Goal: Obtain resource: Download file/media

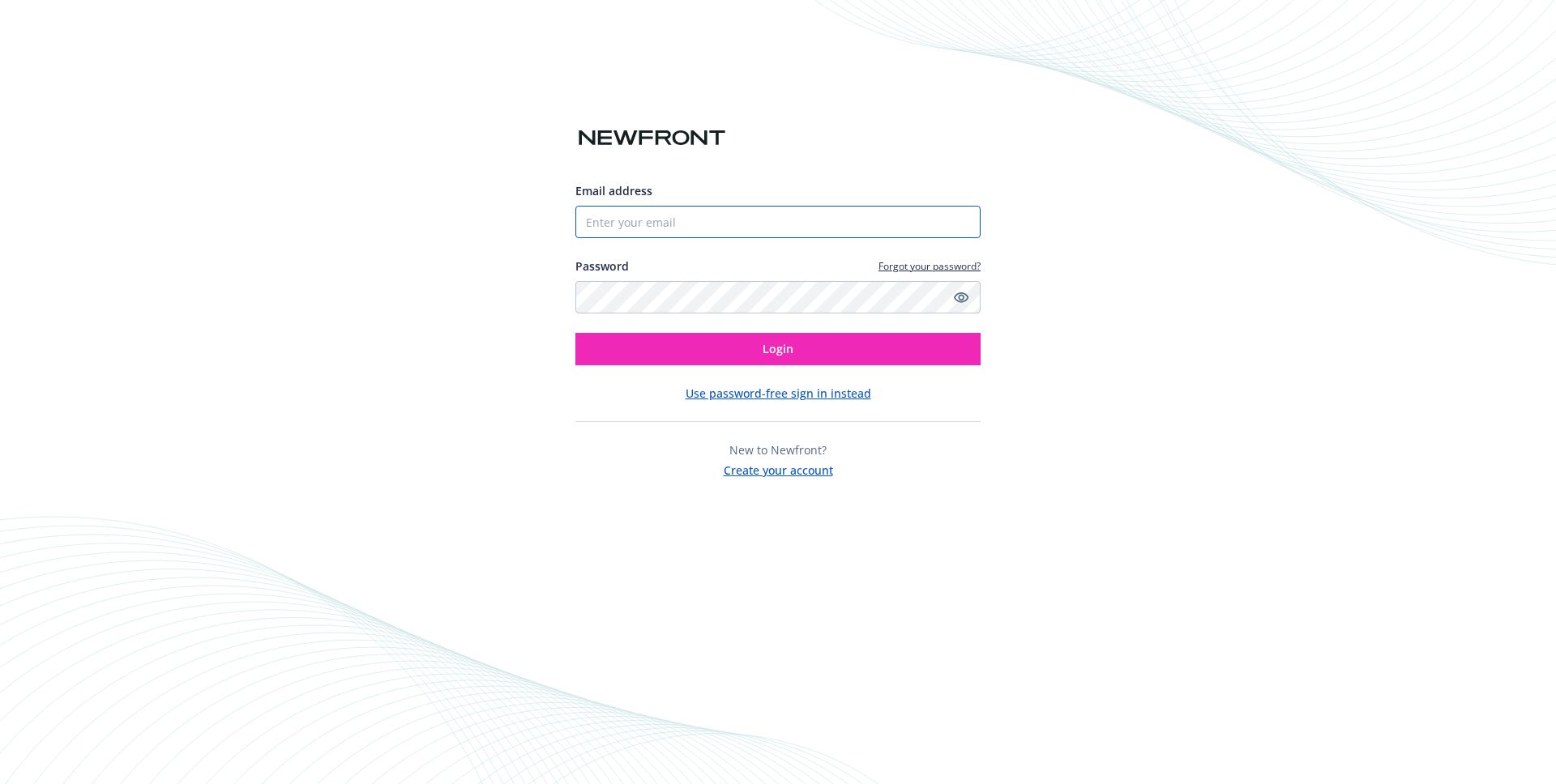
click at [809, 236] on input "Email address" at bounding box center [778, 222] width 405 height 32
type input "[PERSON_NAME][EMAIL_ADDRESS][DOMAIN_NAME]"
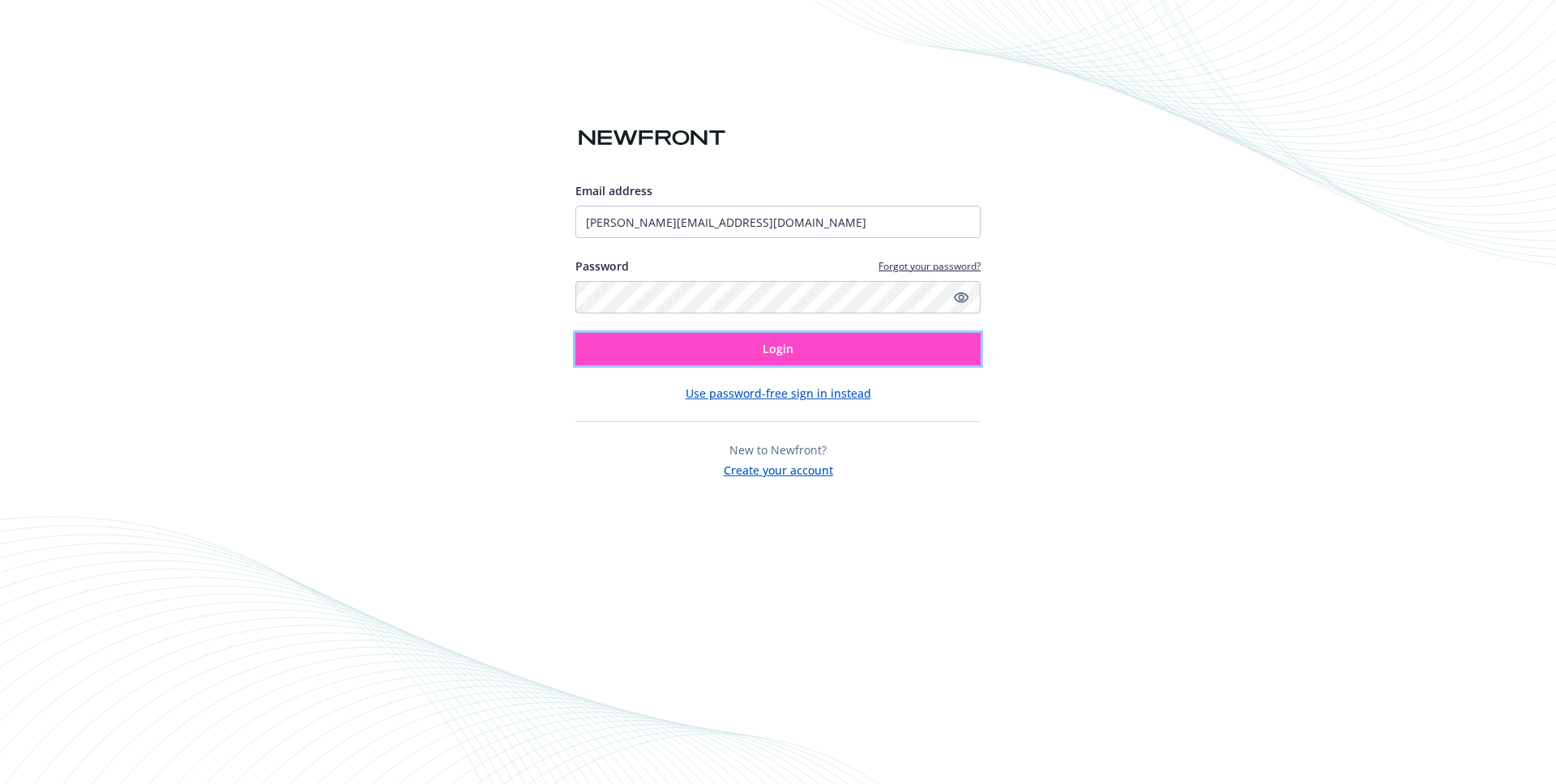
click at [788, 353] on span "Login" at bounding box center [777, 349] width 30 height 16
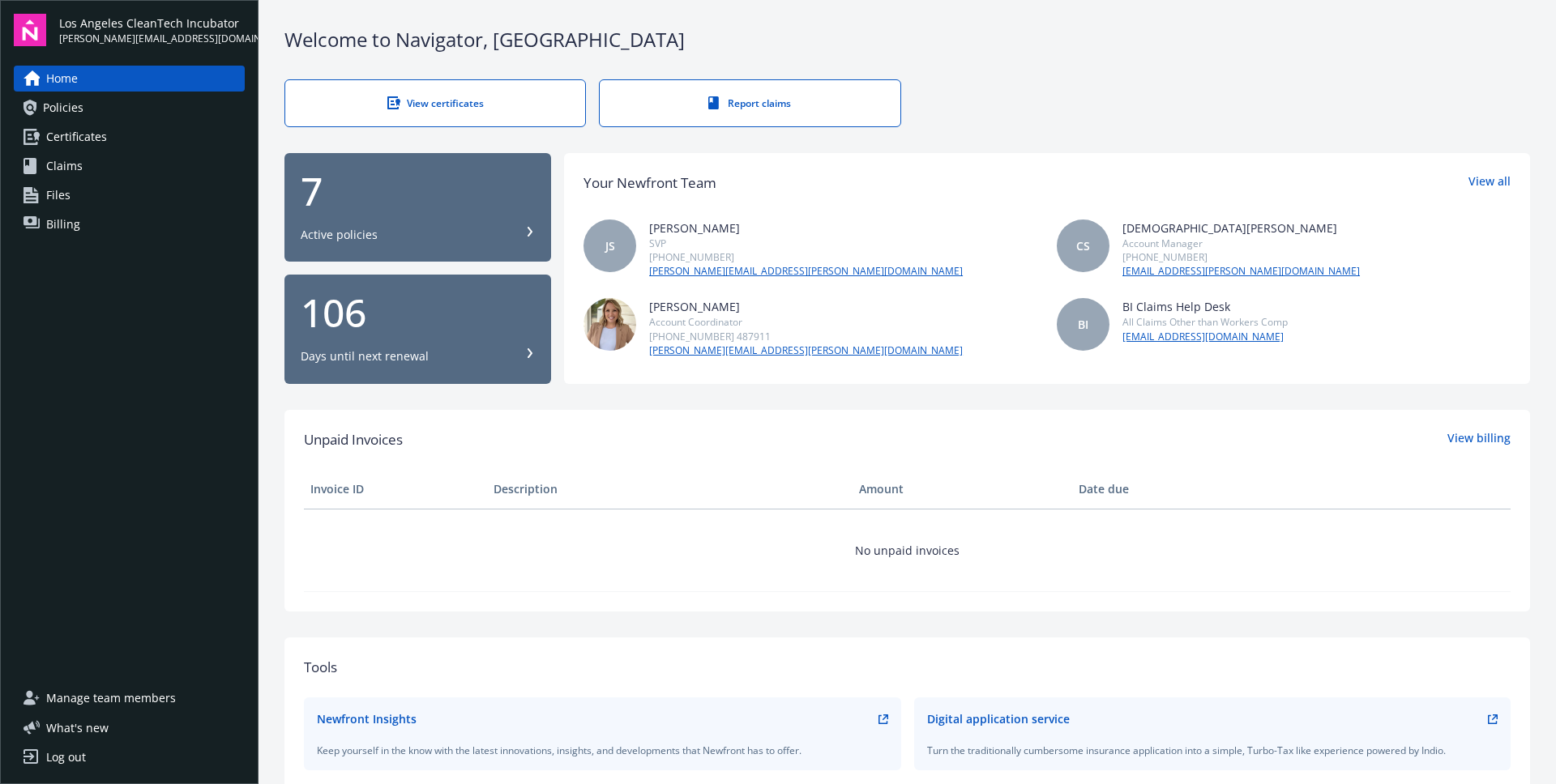
click at [100, 139] on span "Certificates" at bounding box center [76, 137] width 61 height 26
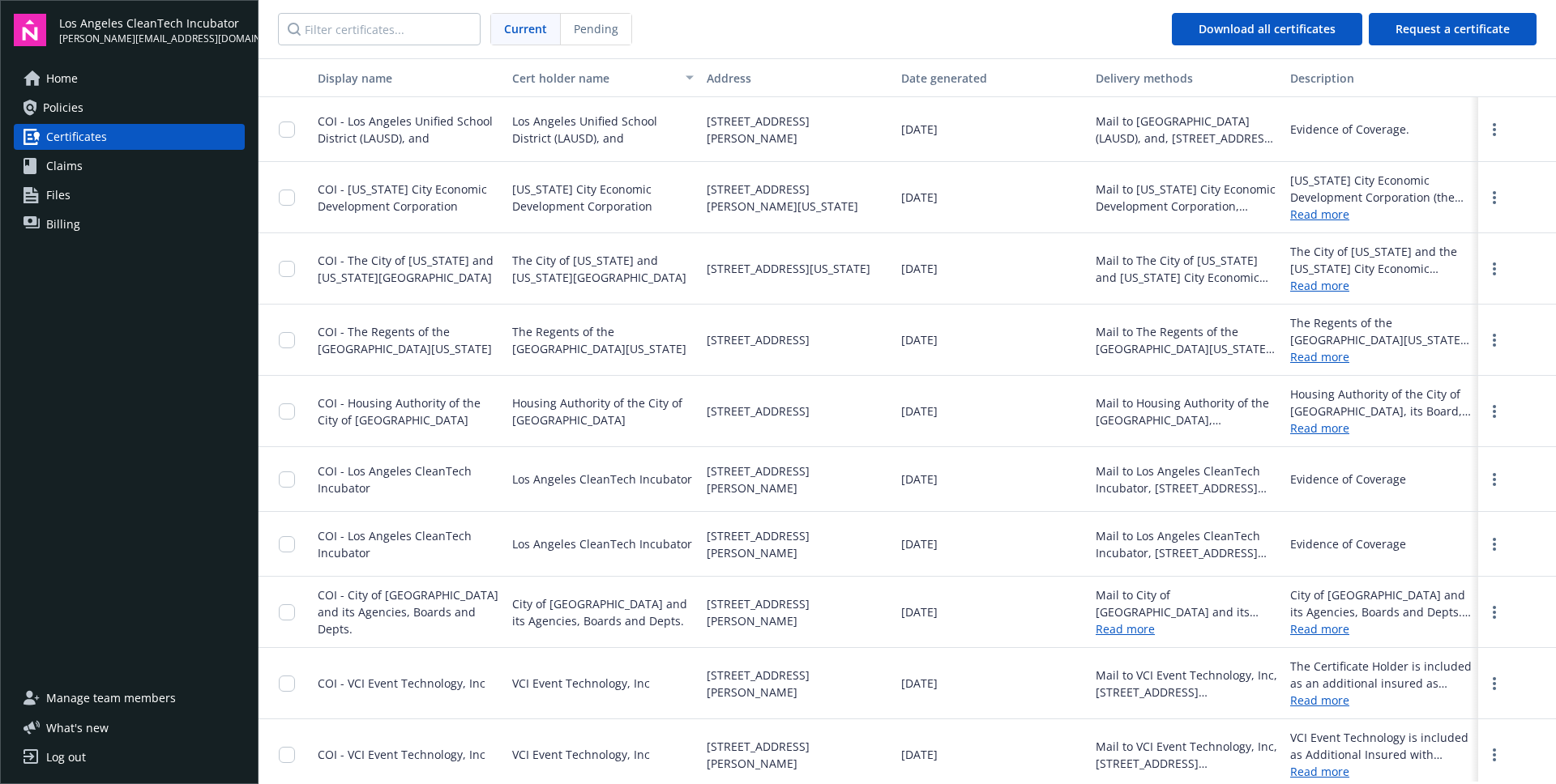
click at [118, 114] on link "Policies" at bounding box center [129, 108] width 231 height 26
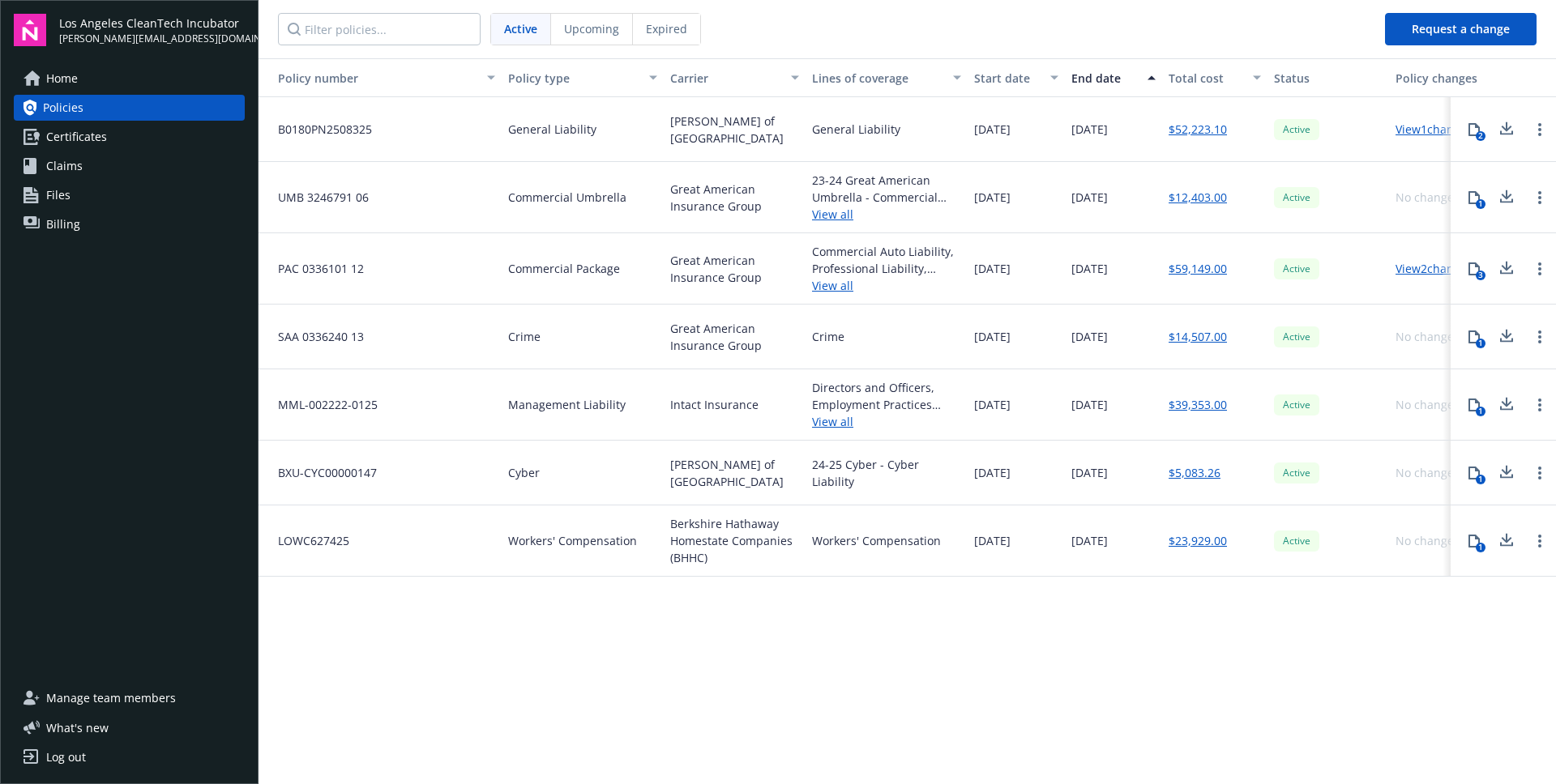
click at [825, 217] on link "View all" at bounding box center [887, 214] width 149 height 17
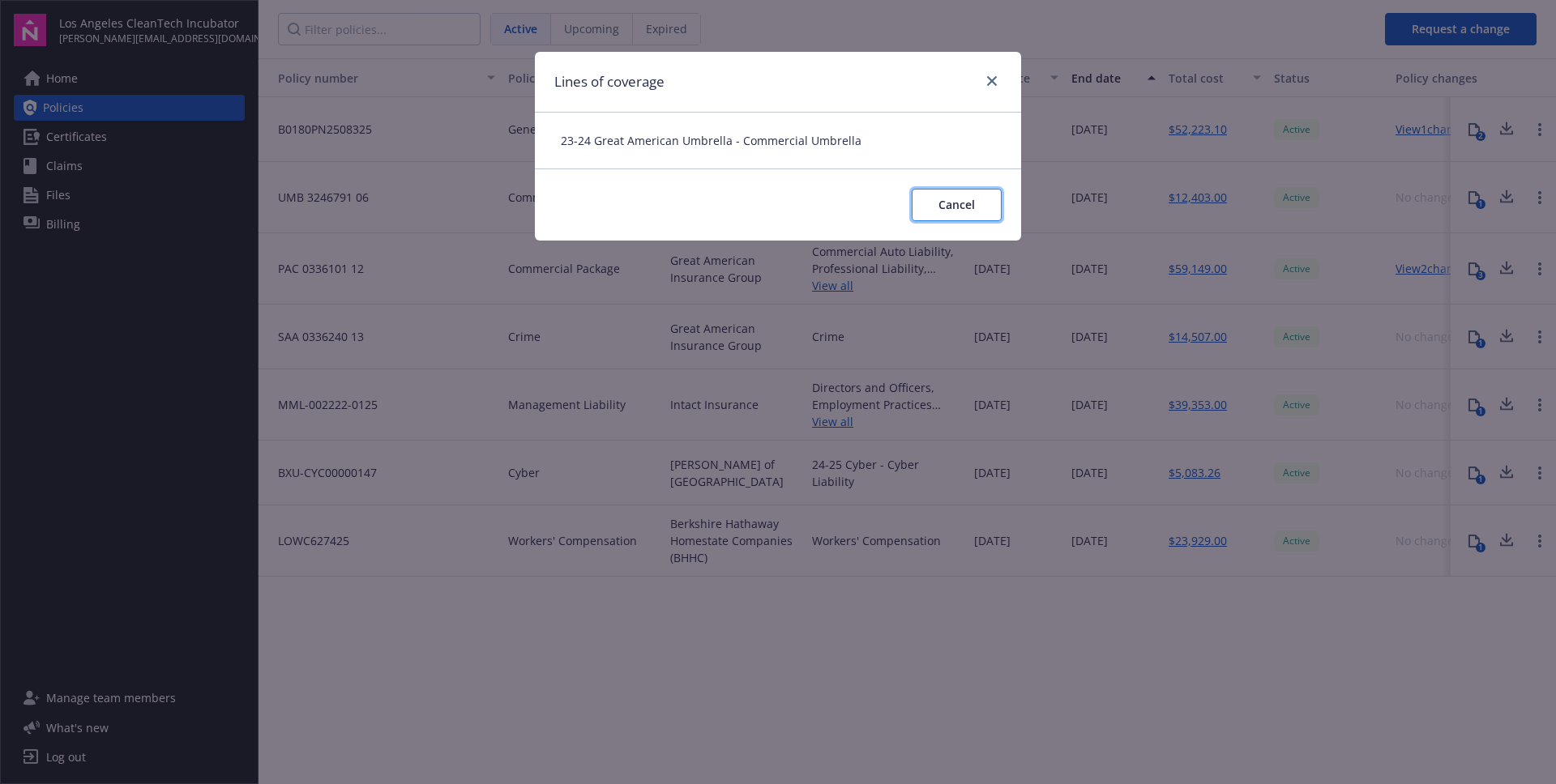
click at [957, 211] on span "Cancel" at bounding box center [957, 204] width 37 height 16
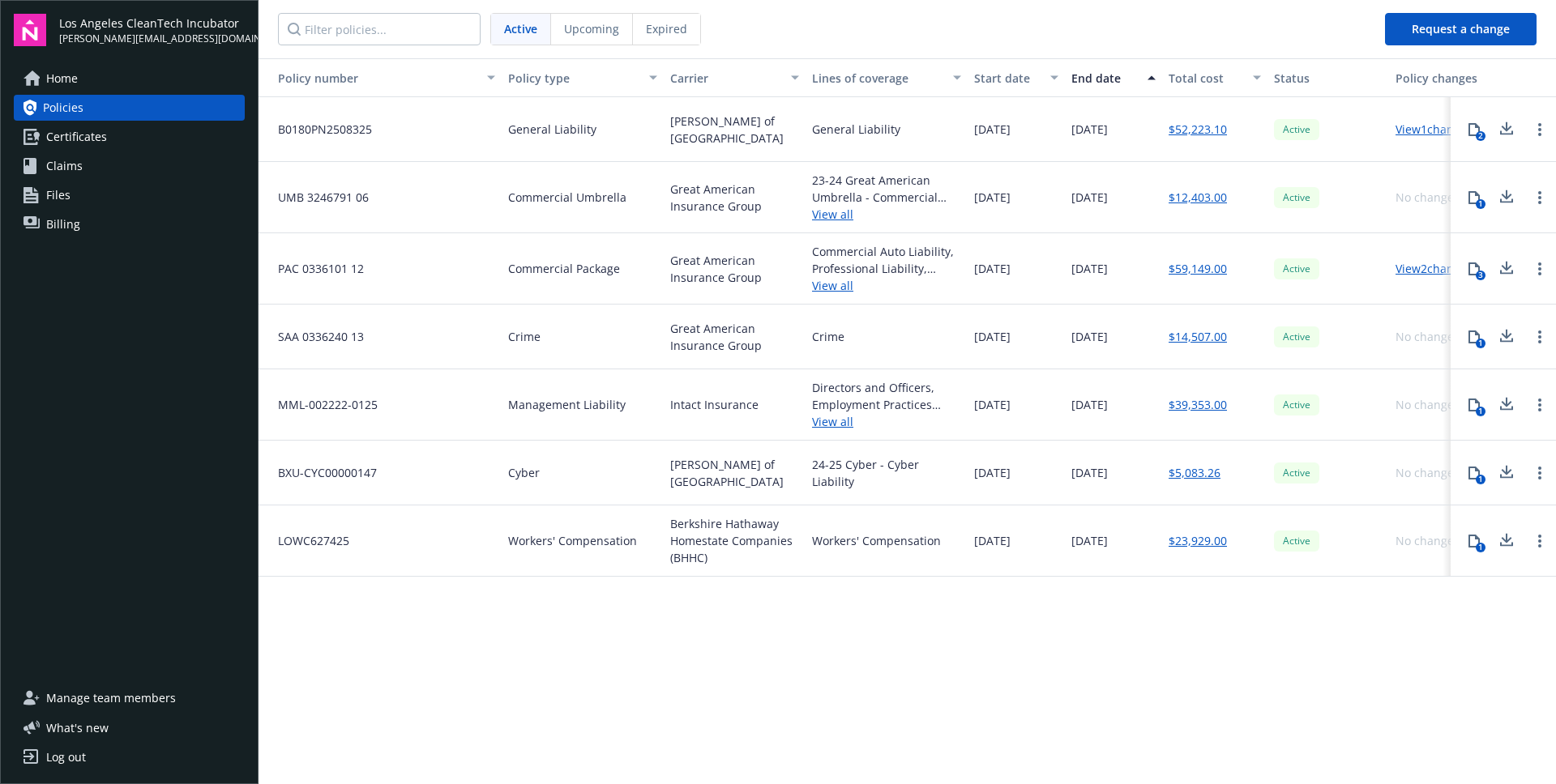
click at [1500, 200] on icon at bounding box center [1506, 201] width 13 height 4
